Goal: Task Accomplishment & Management: Use online tool/utility

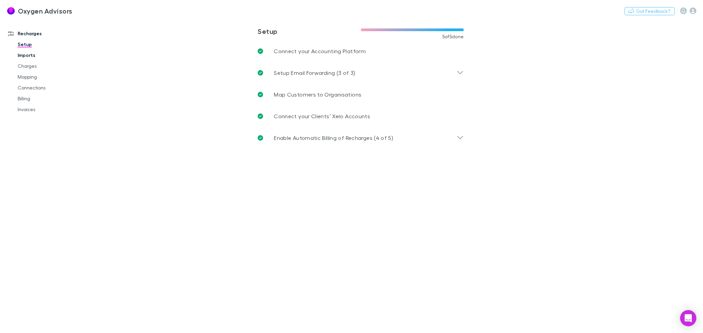
click at [26, 55] on link "Imports" at bounding box center [52, 55] width 82 height 11
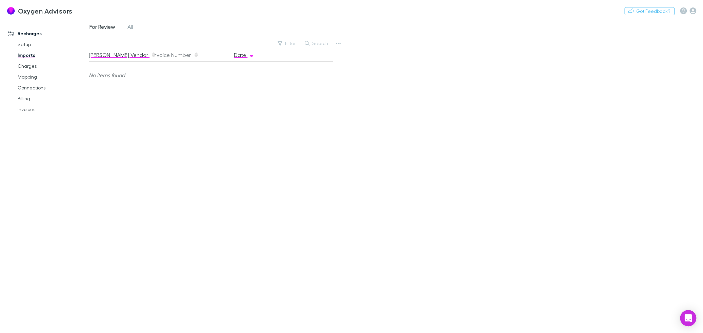
click at [107, 58] on button "[PERSON_NAME] Vendor" at bounding box center [122, 55] width 67 height 14
click at [27, 65] on link "Charges" at bounding box center [52, 66] width 82 height 11
click at [24, 78] on link "Mapping" at bounding box center [52, 77] width 82 height 11
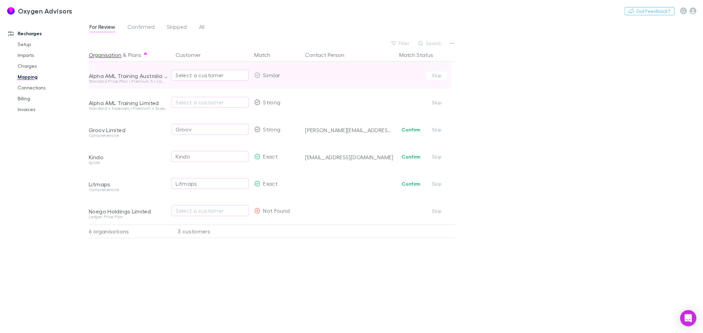
click at [218, 76] on div "Select a customer" at bounding box center [210, 75] width 69 height 8
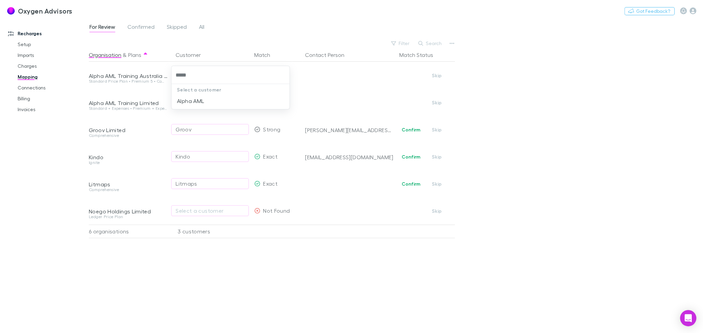
type input "*****"
click at [227, 297] on div at bounding box center [351, 166] width 703 height 333
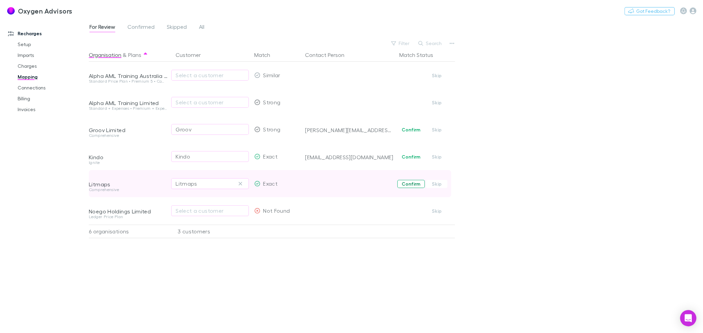
click at [403, 184] on button "Confirm" at bounding box center [410, 184] width 27 height 8
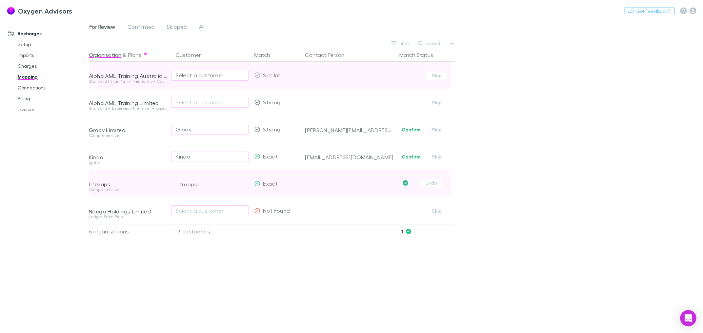
click at [210, 79] on button "Select a customer" at bounding box center [210, 75] width 78 height 11
type input "****"
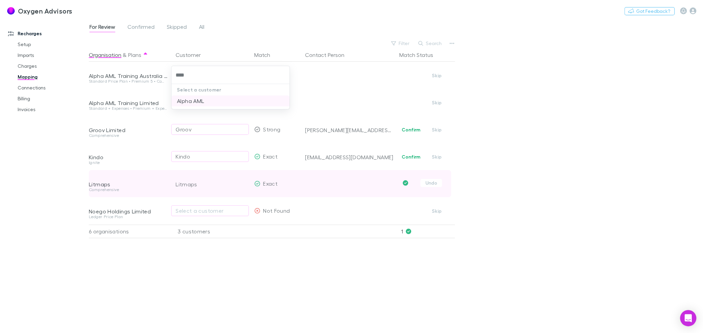
click at [206, 100] on li "Alpha AML" at bounding box center [231, 101] width 118 height 11
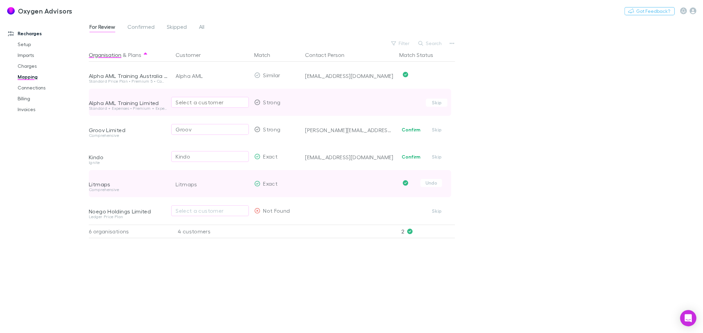
click at [184, 105] on div "Select a customer" at bounding box center [210, 102] width 69 height 8
type input "****"
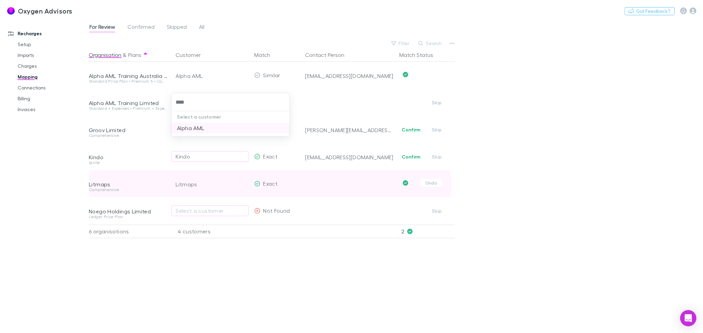
click at [181, 127] on li "Alpha AML" at bounding box center [231, 128] width 118 height 11
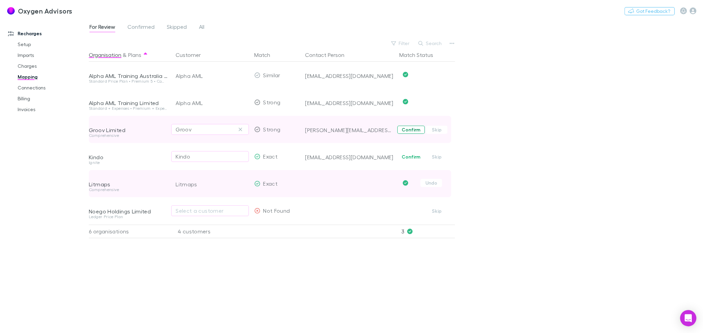
click at [416, 132] on button "Confirm" at bounding box center [410, 130] width 27 height 8
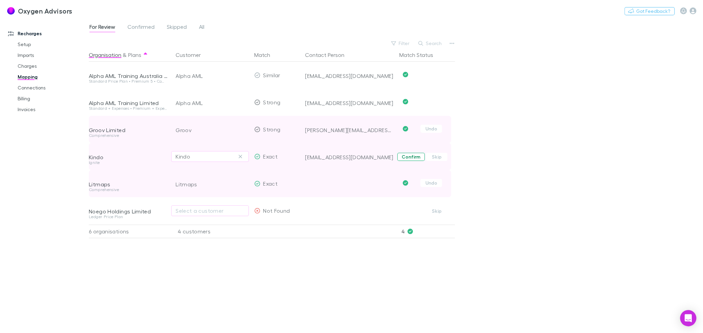
click at [411, 156] on button "Confirm" at bounding box center [410, 157] width 27 height 8
click at [294, 292] on div "Organisation & Plans Customer Match Contact Person Match Status Alpha AML Train…" at bounding box center [273, 188] width 368 height 280
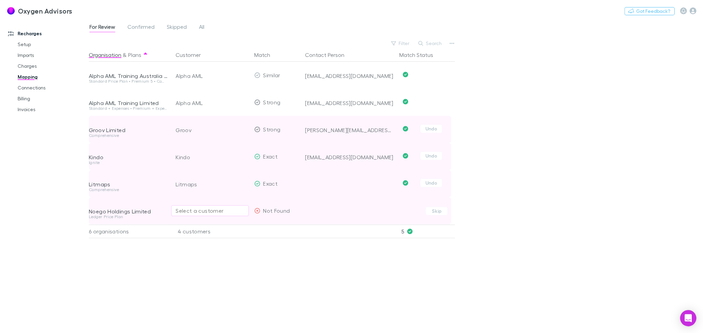
click at [196, 210] on div "Select a customer" at bounding box center [210, 211] width 69 height 8
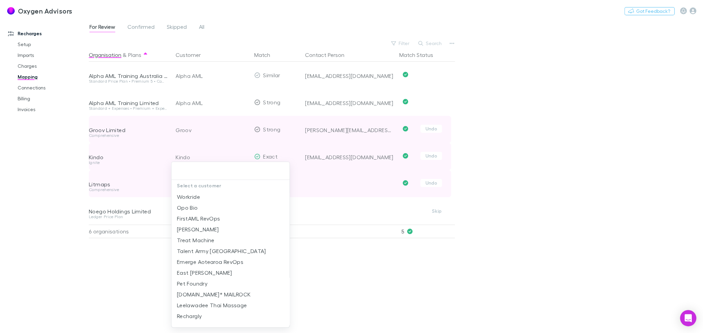
click at [94, 265] on div at bounding box center [351, 166] width 703 height 333
